Goal: Transaction & Acquisition: Purchase product/service

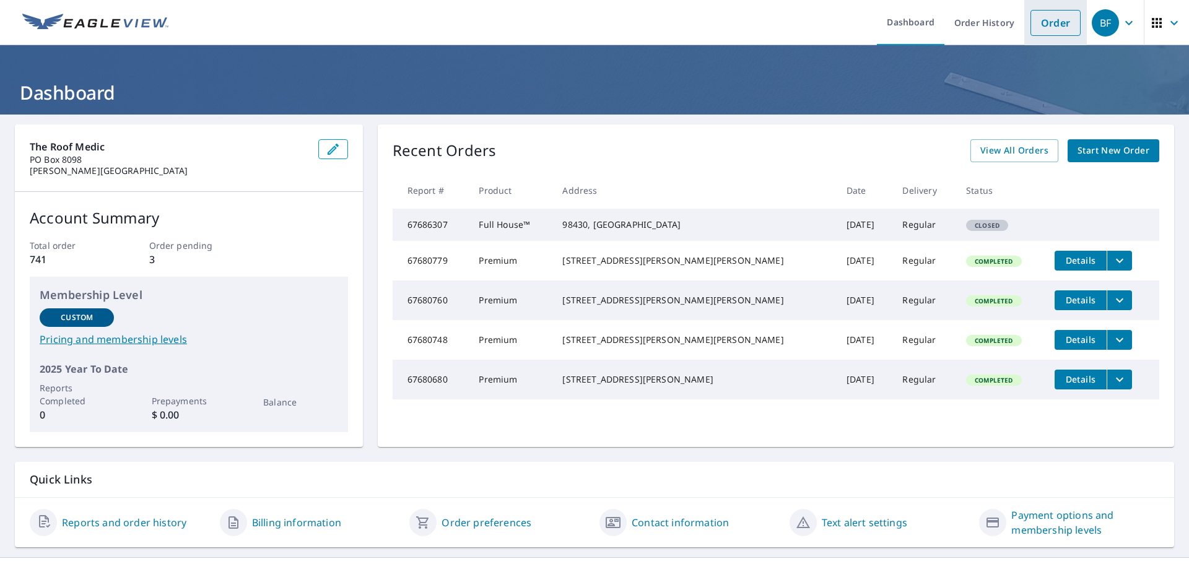
click at [1041, 16] on link "Order" at bounding box center [1056, 23] width 50 height 26
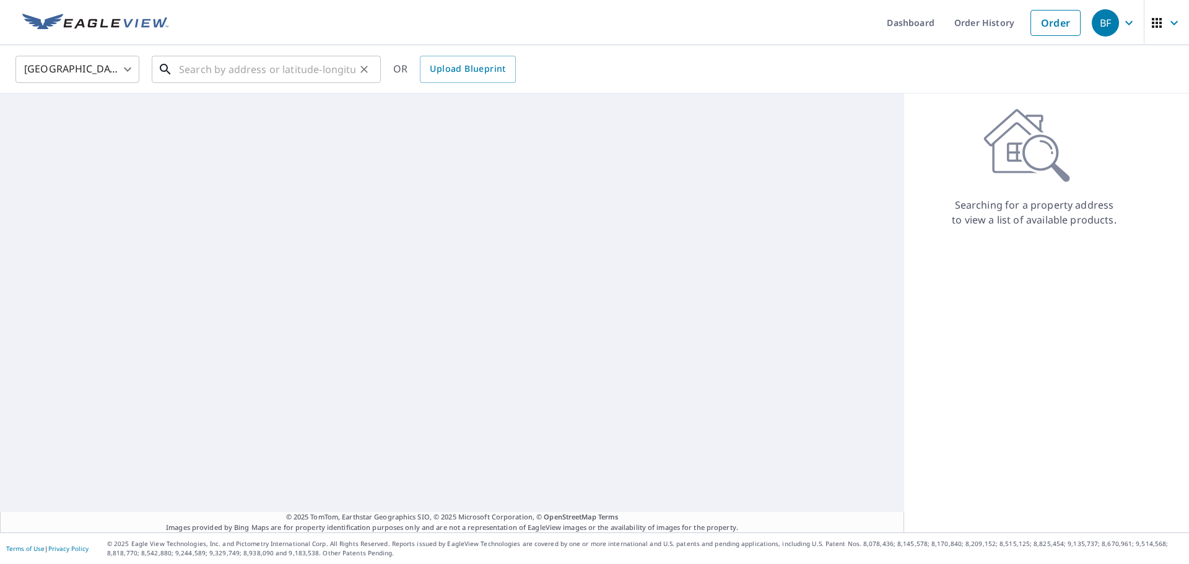
click at [248, 66] on input "text" at bounding box center [267, 69] width 177 height 35
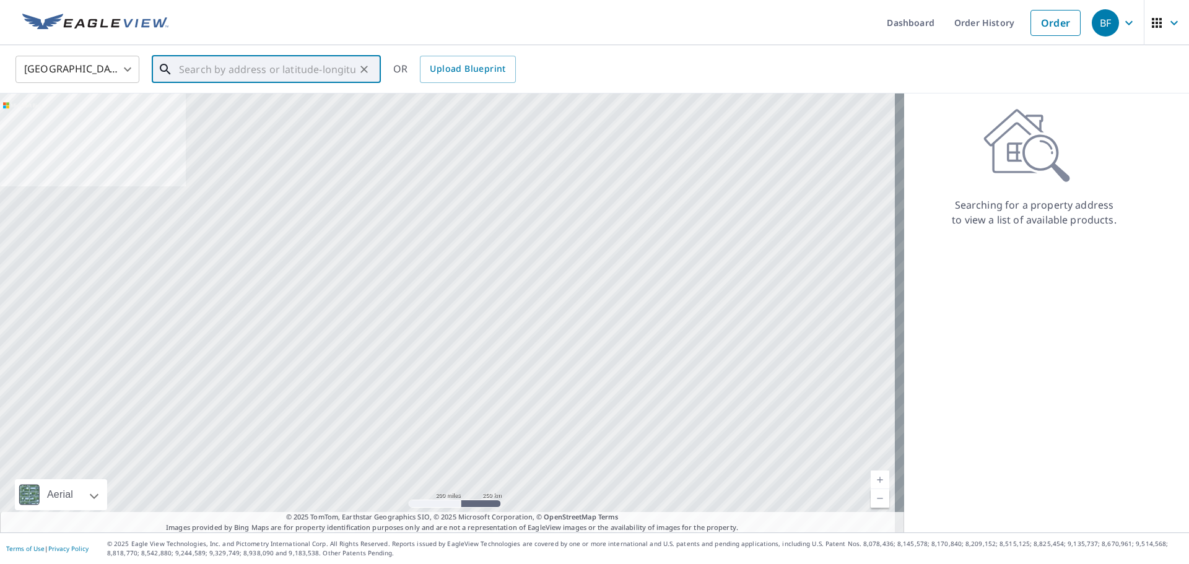
paste input "[STREET_ADDRESS]"
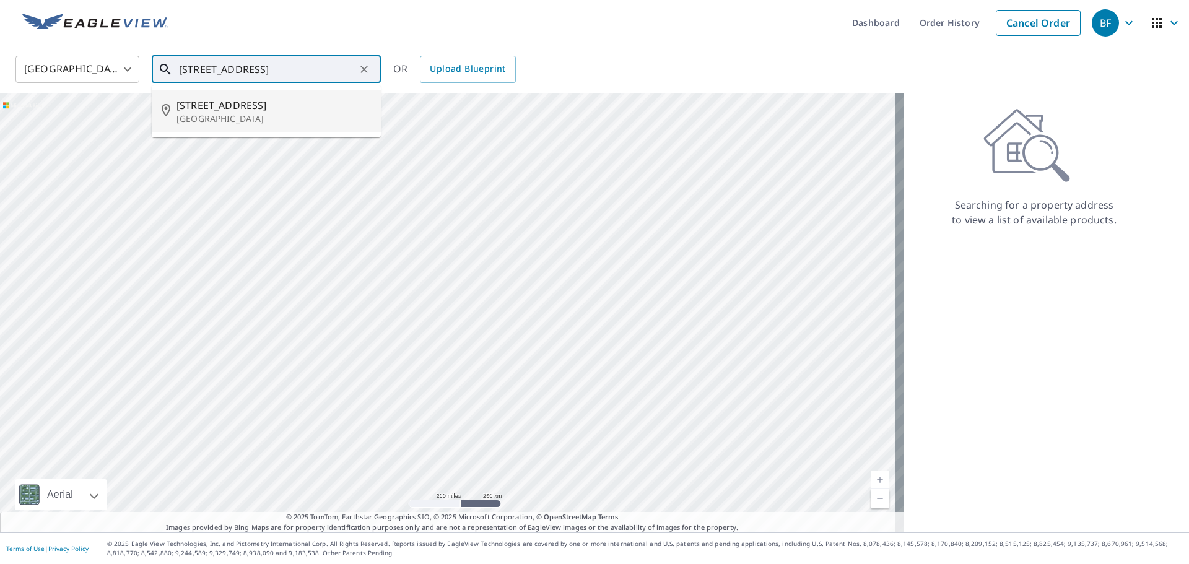
click at [229, 112] on span "[STREET_ADDRESS]" at bounding box center [274, 105] width 195 height 15
type input "[STREET_ADDRESS]"
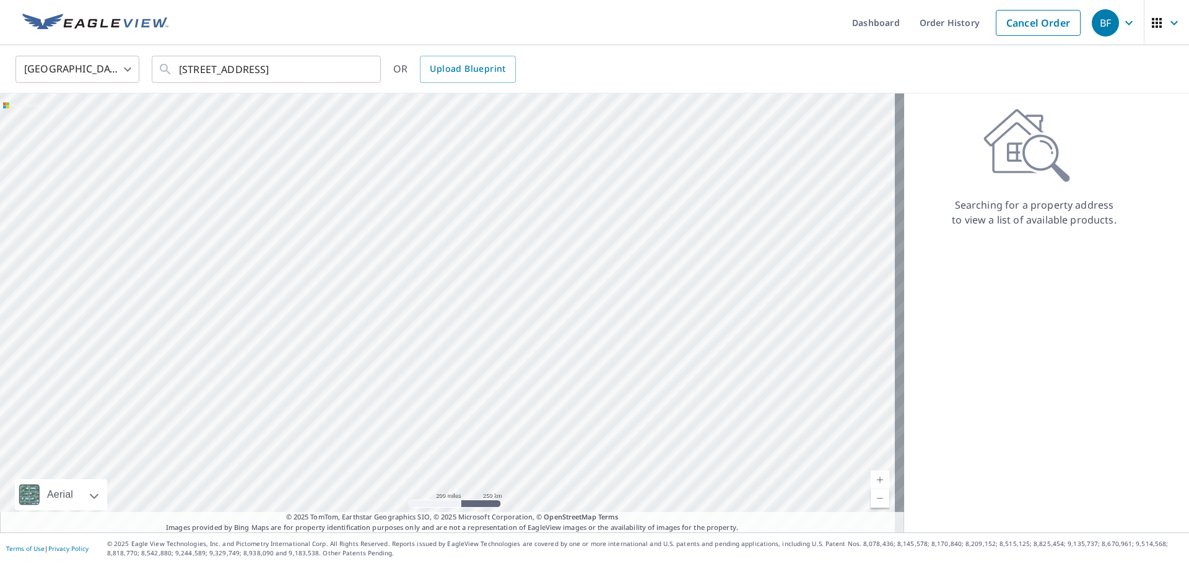
scroll to position [0, 0]
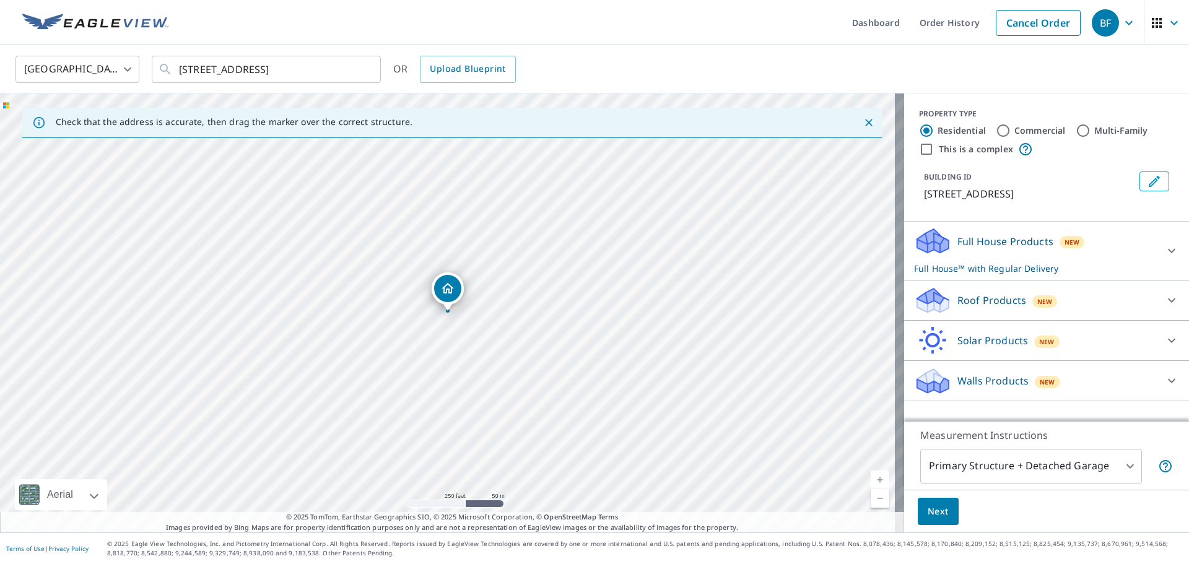
click at [965, 296] on p "Roof Products" at bounding box center [992, 300] width 69 height 15
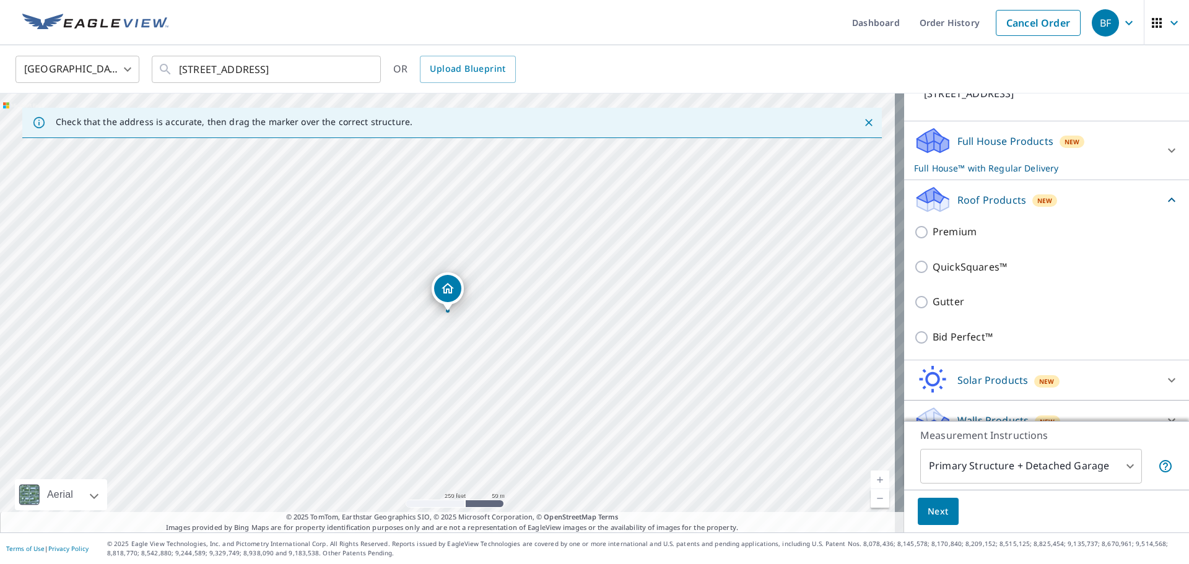
scroll to position [120, 0]
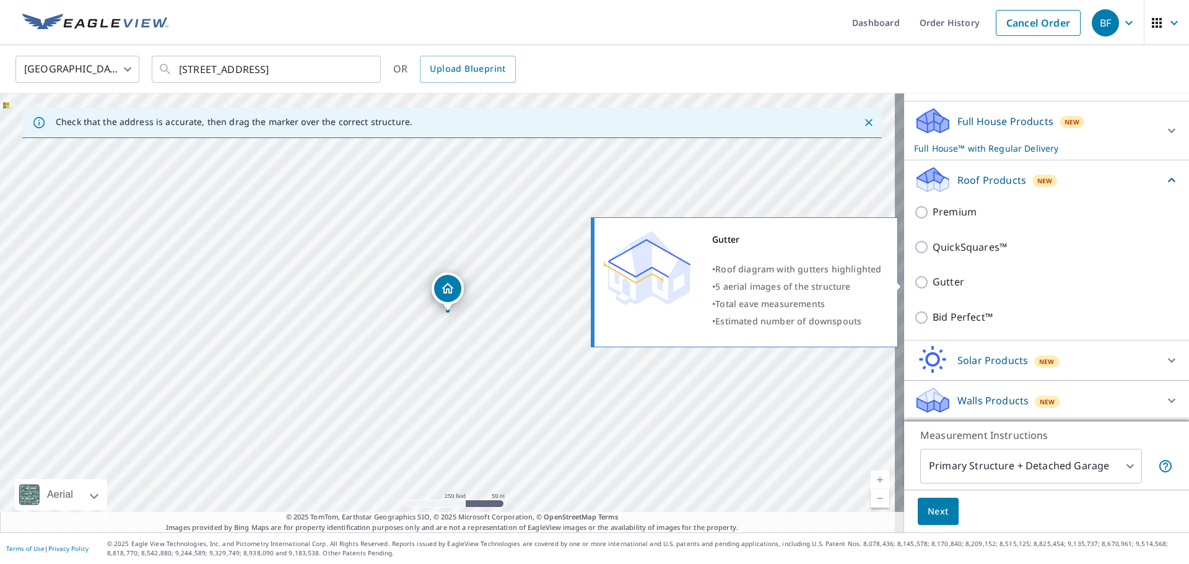
click at [914, 283] on input "Gutter" at bounding box center [923, 282] width 19 height 15
checkbox input "true"
checkbox input "false"
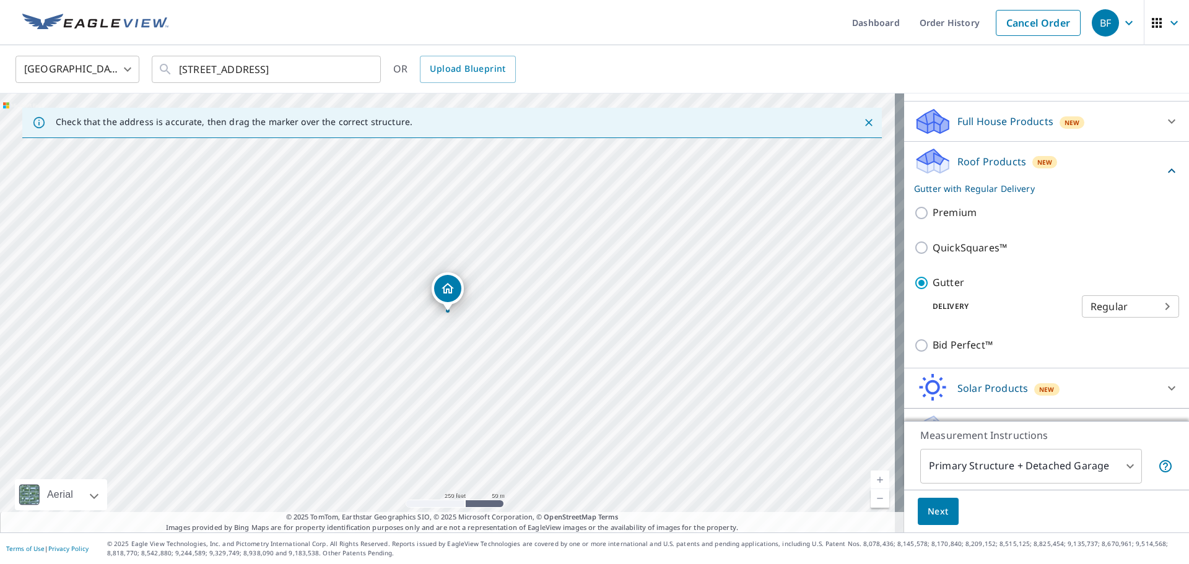
click at [934, 510] on span "Next" at bounding box center [938, 511] width 21 height 15
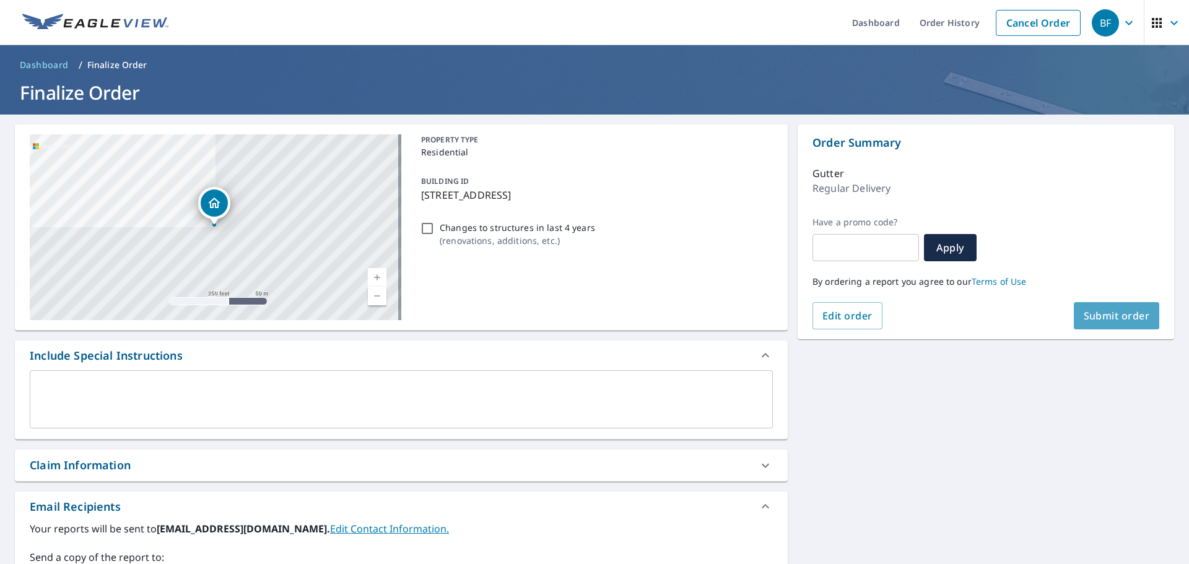
click at [1125, 314] on span "Submit order" at bounding box center [1117, 316] width 66 height 14
checkbox input "true"
